Goal: Complete application form

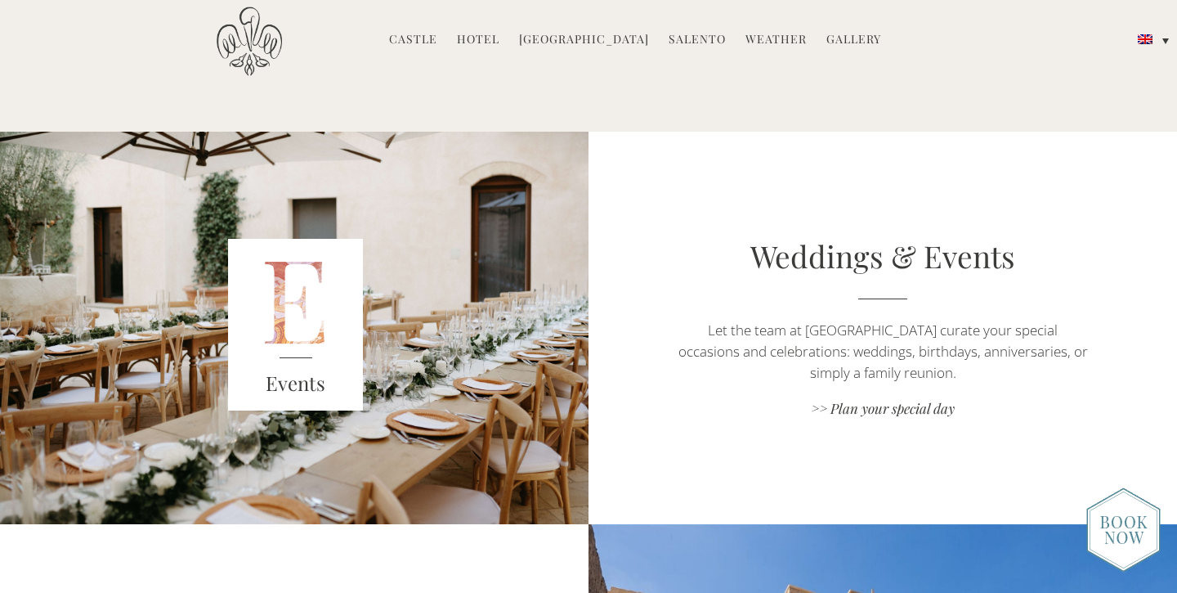
scroll to position [2169, 0]
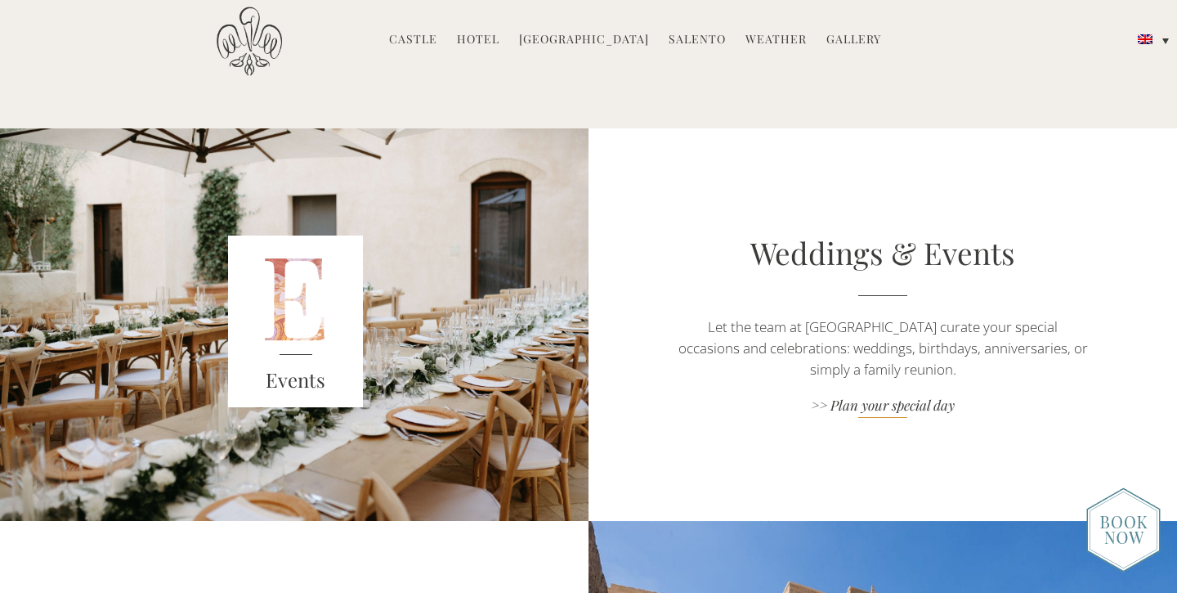
click at [850, 406] on link ">> Plan your special day" at bounding box center [883, 407] width 412 height 22
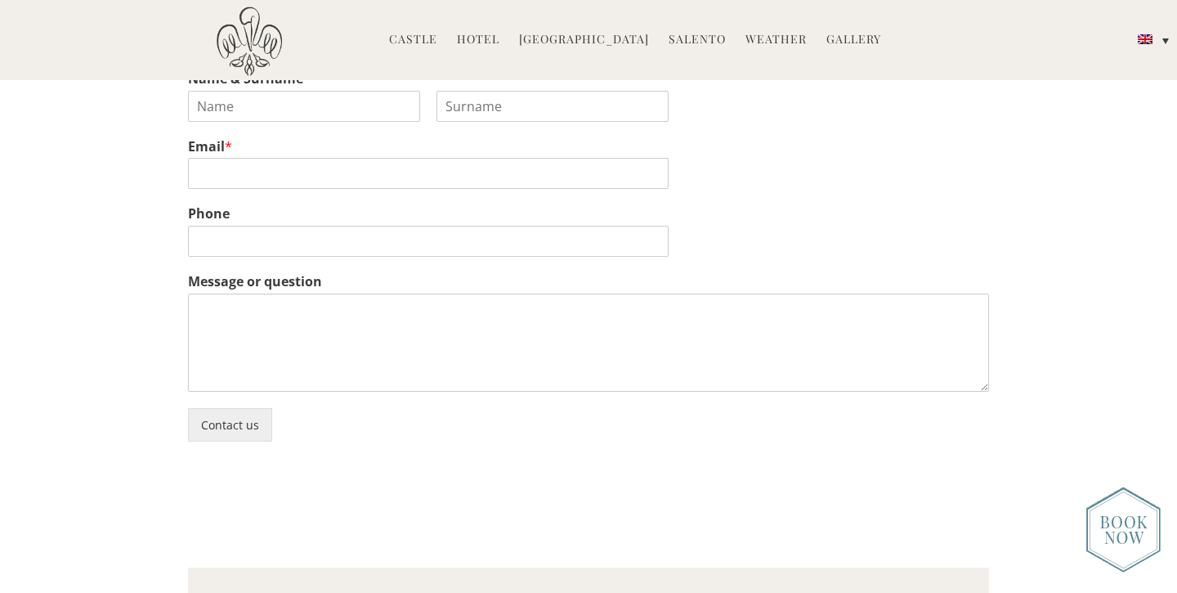
scroll to position [6366, 0]
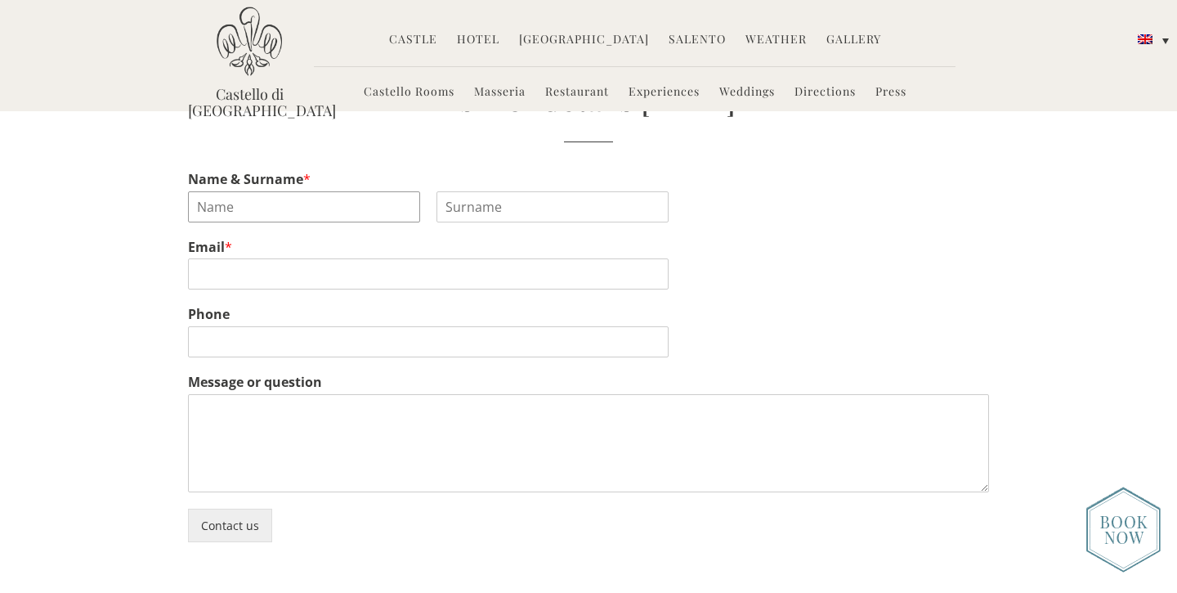
type input "Kelsey"
type input "Chan"
type input "kelsey.chan12@gmail.com"
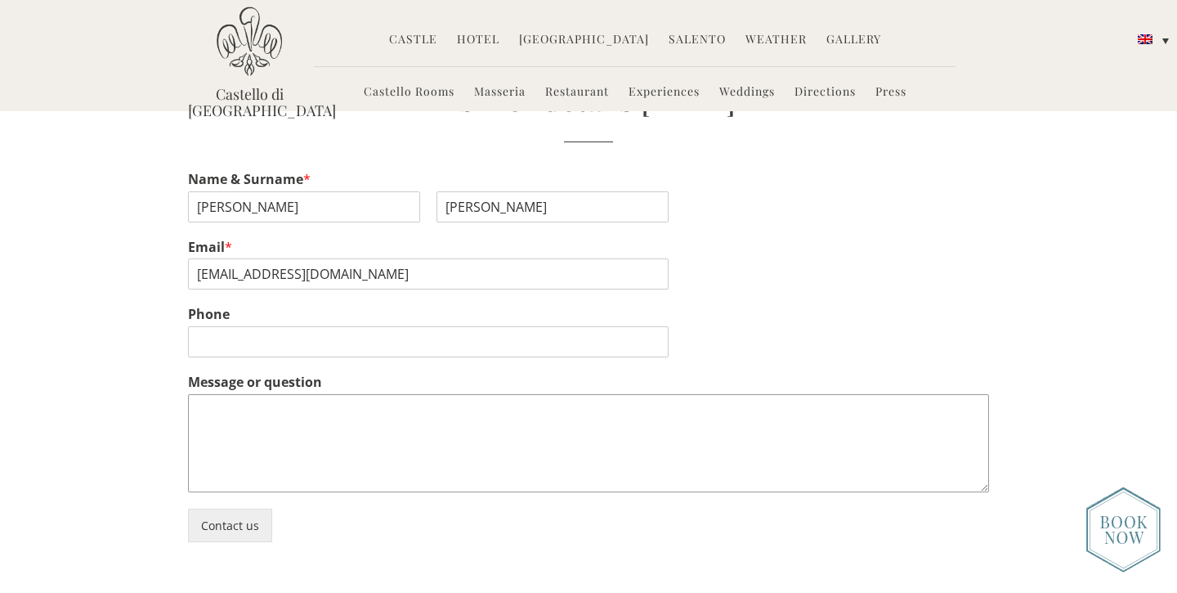
paste textarea "Ciao, io e il mio fidanzato stiamo organizzando un matrimonio per maggio o giug…"
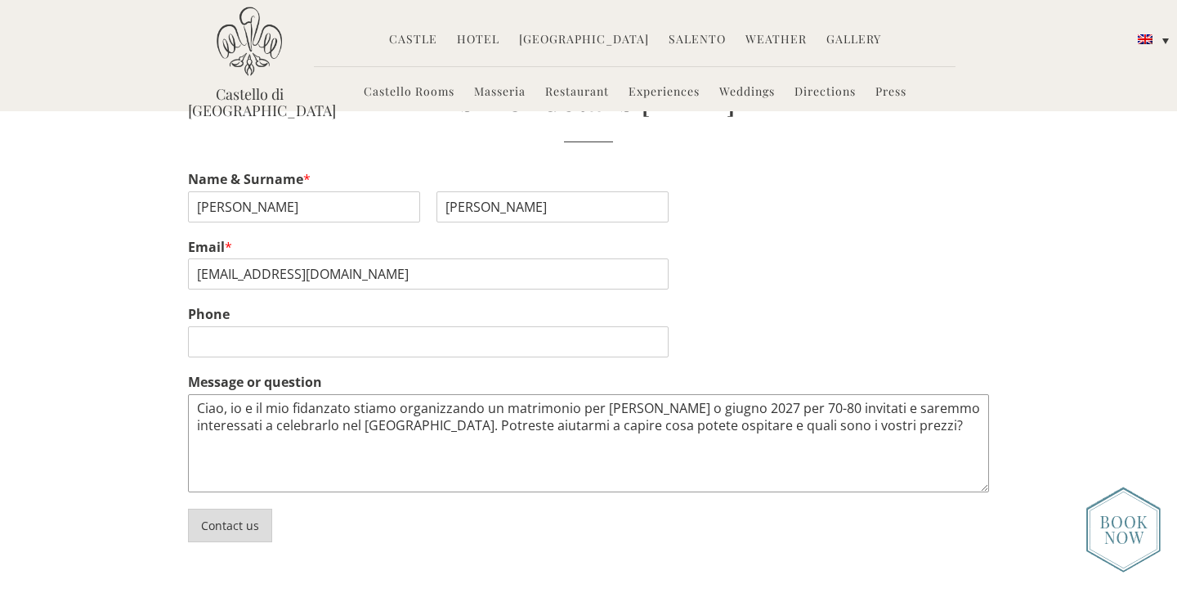
type textarea "Ciao, io e il mio fidanzato stiamo organizzando un matrimonio per maggio o giug…"
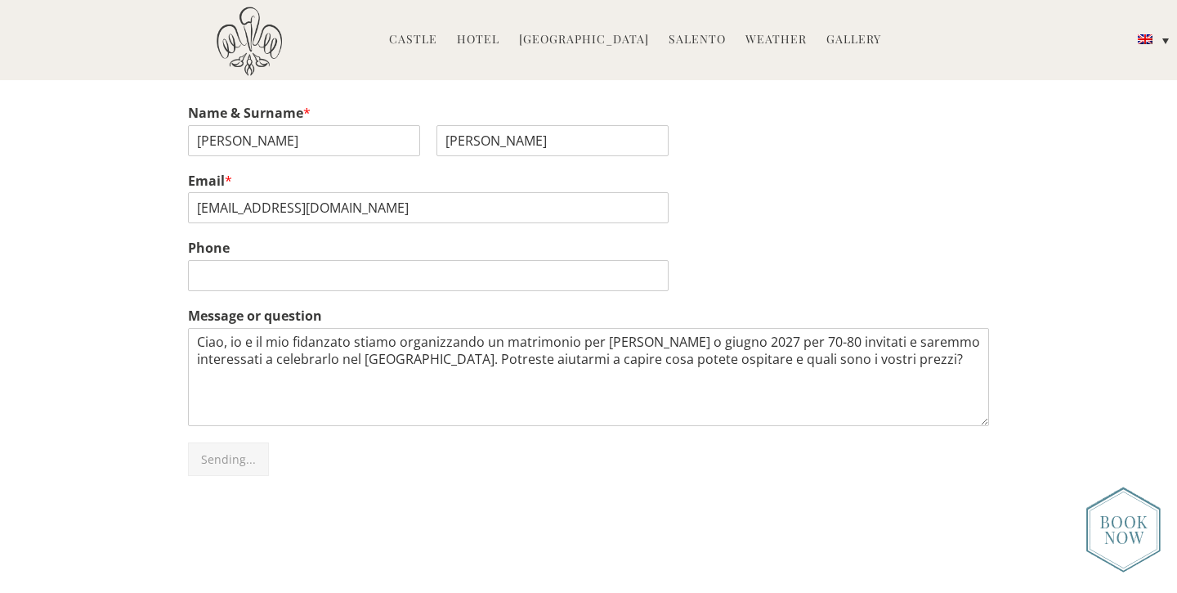
scroll to position [6466, 0]
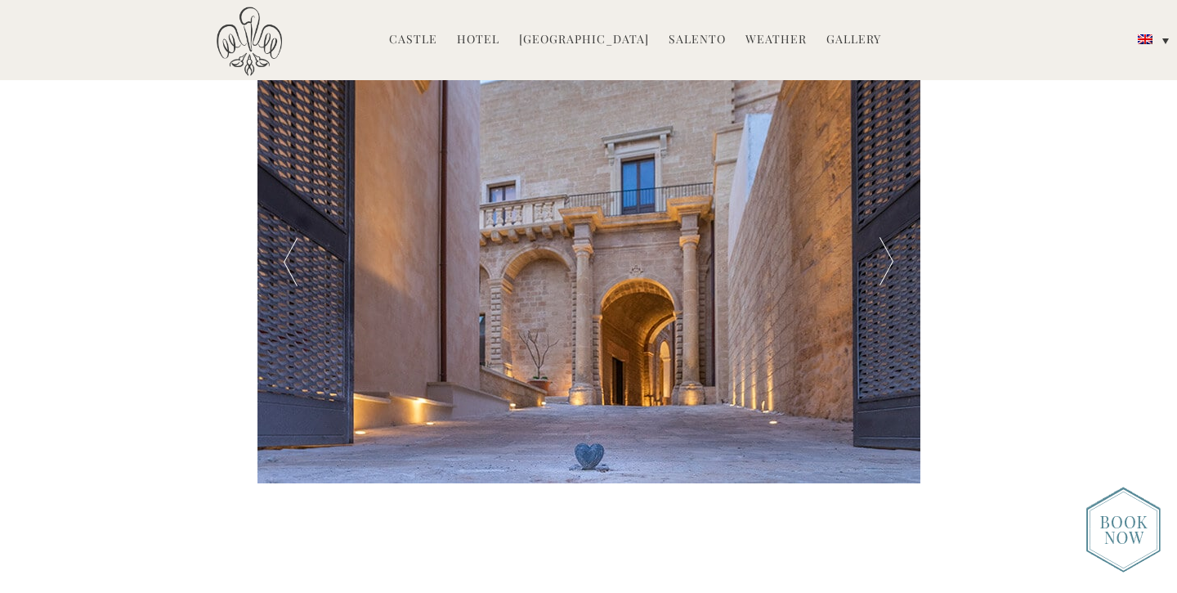
scroll to position [3489, 0]
